Goal: Information Seeking & Learning: Find specific fact

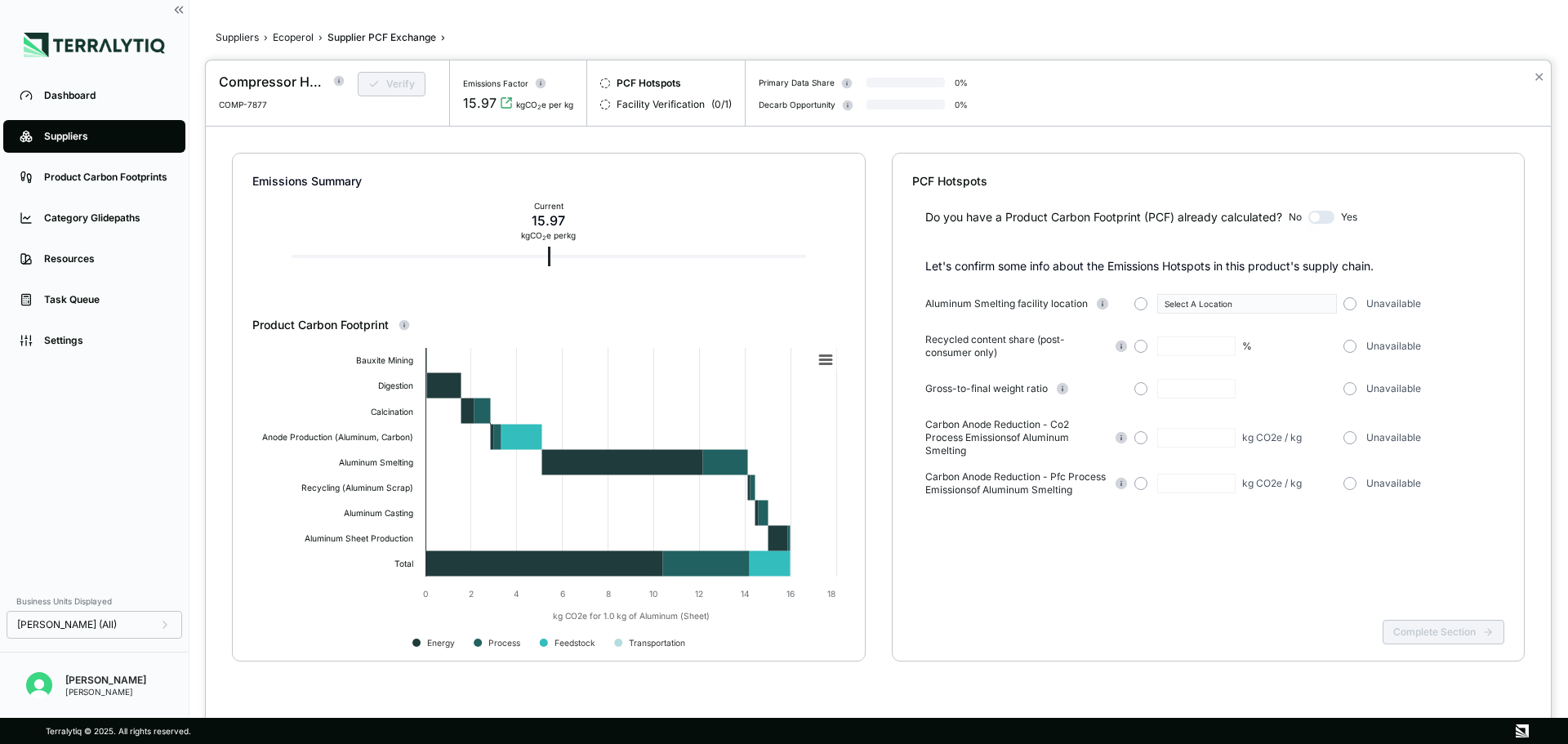
click at [1075, 341] on span "Recycled content share (post-consumer only)" at bounding box center [1016, 346] width 181 height 26
click at [583, 257] on div "Current 15.97 kg CO 2 e per kg" at bounding box center [549, 256] width 515 height 3
drag, startPoint x: 535, startPoint y: 264, endPoint x: 576, endPoint y: 267, distance: 41.1
click at [576, 267] on div "Emissions Summary Current 15.97 kg CO 2 e per kg" at bounding box center [548, 235] width 593 height 164
drag, startPoint x: 550, startPoint y: 260, endPoint x: 588, endPoint y: 259, distance: 38.0
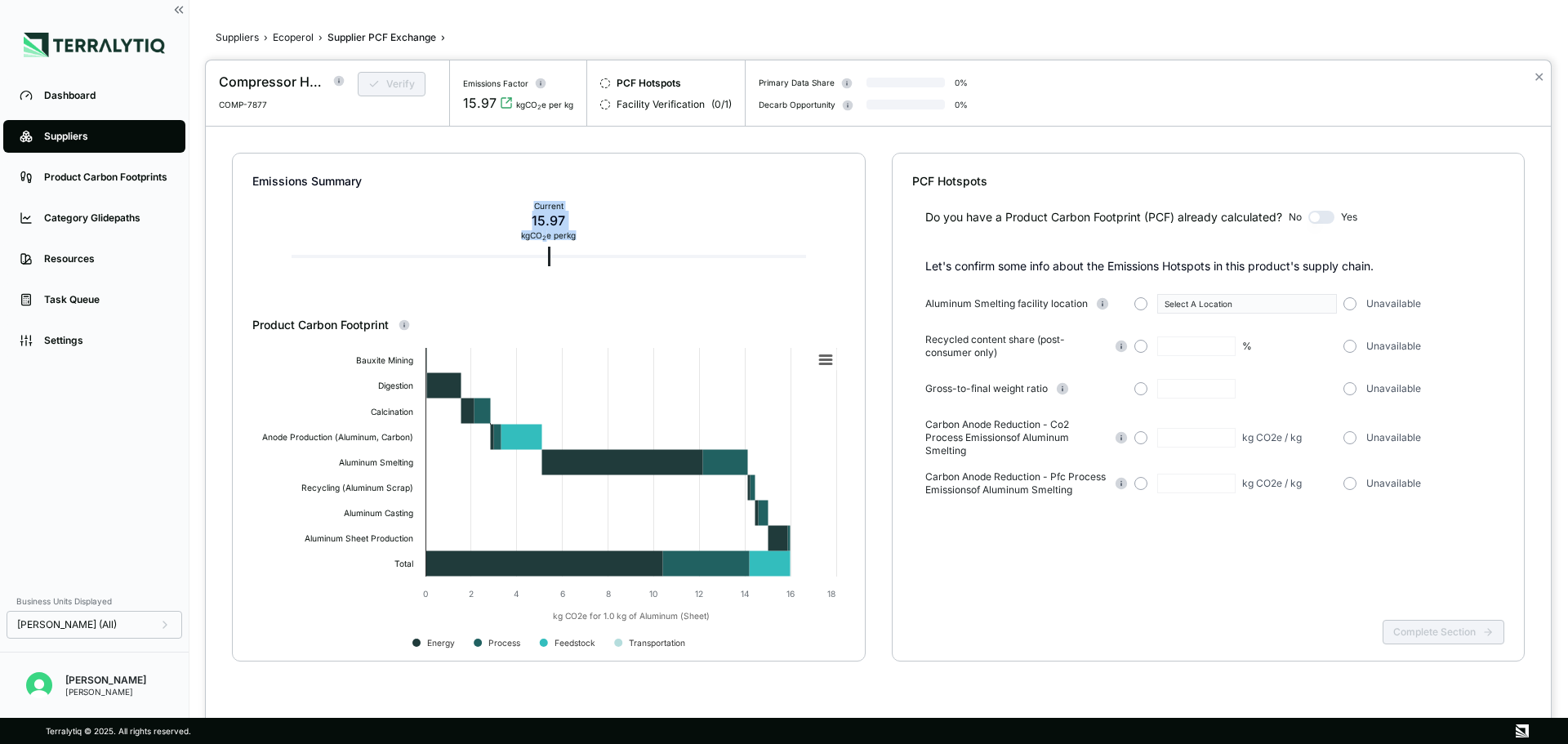
click at [588, 259] on div "Emissions Summary Current 15.97 kg CO 2 e per kg" at bounding box center [548, 235] width 593 height 164
click at [547, 250] on div "Emissions Summary Current 15.97 kg CO 2 e per kg" at bounding box center [548, 235] width 593 height 164
drag, startPoint x: 549, startPoint y: 251, endPoint x: 571, endPoint y: 121, distance: 131.8
click at [571, 121] on div "Compressor Housing COMP-7877 Verify Emissions Factor 15.97 kgCO 2 e per kg PCF …" at bounding box center [878, 389] width 1345 height 657
click at [560, 213] on div "15.97" at bounding box center [548, 220] width 55 height 19
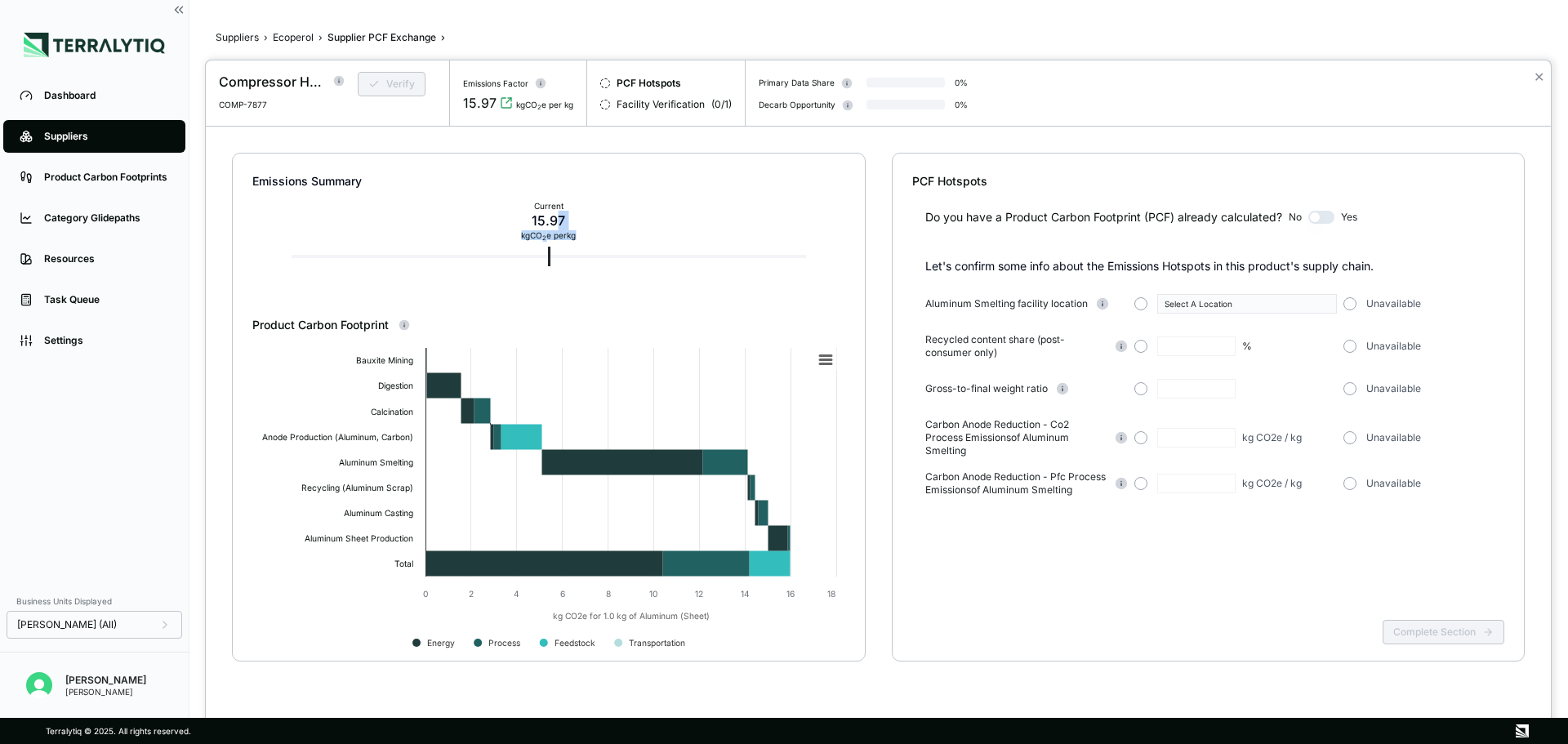
click at [558, 211] on div "15.97" at bounding box center [548, 220] width 55 height 19
click at [529, 223] on div "15.97" at bounding box center [548, 220] width 55 height 19
